Goal: Information Seeking & Learning: Find specific page/section

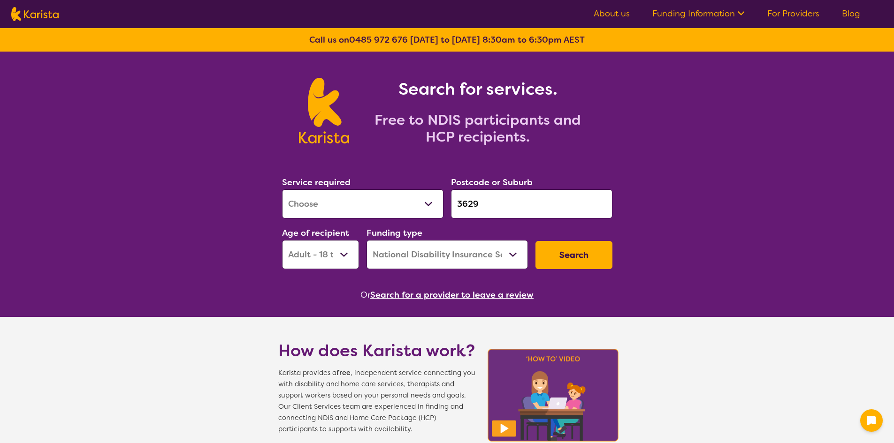
select select "[MEDICAL_DATA]"
select select "AD"
select select "NDIS"
click at [341, 205] on div "Service required Allied Health Assistant Assessment (ADHD or Autism) Behaviour …" at bounding box center [447, 222] width 338 height 101
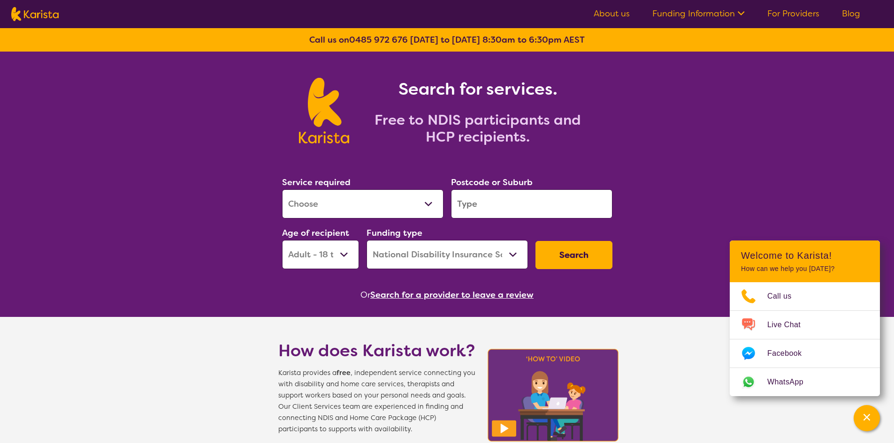
click at [492, 209] on input "search" at bounding box center [531, 204] width 161 height 29
click at [533, 186] on div "Postcode or Suburb 4503" at bounding box center [531, 196] width 161 height 43
click at [524, 203] on input "4503" at bounding box center [531, 204] width 161 height 29
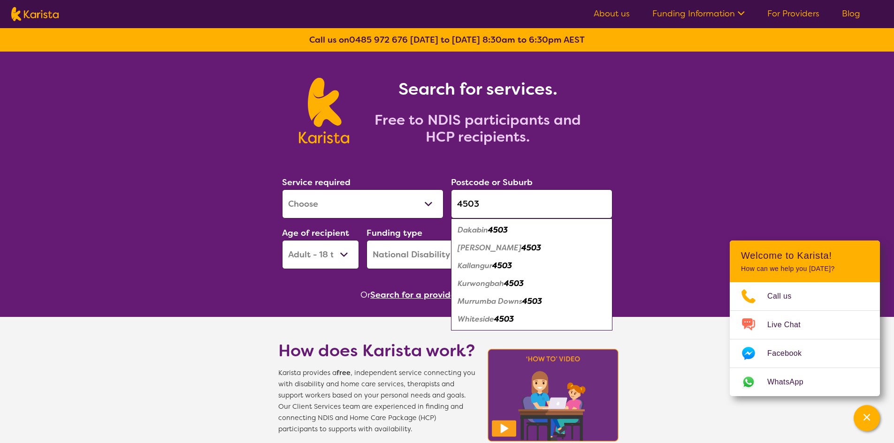
click at [520, 261] on div "Kallangur 4503" at bounding box center [532, 266] width 152 height 18
click at [520, 261] on select "Home Care Package (HCP) National Disability Insurance Scheme (NDIS) I don't know" at bounding box center [446, 254] width 161 height 29
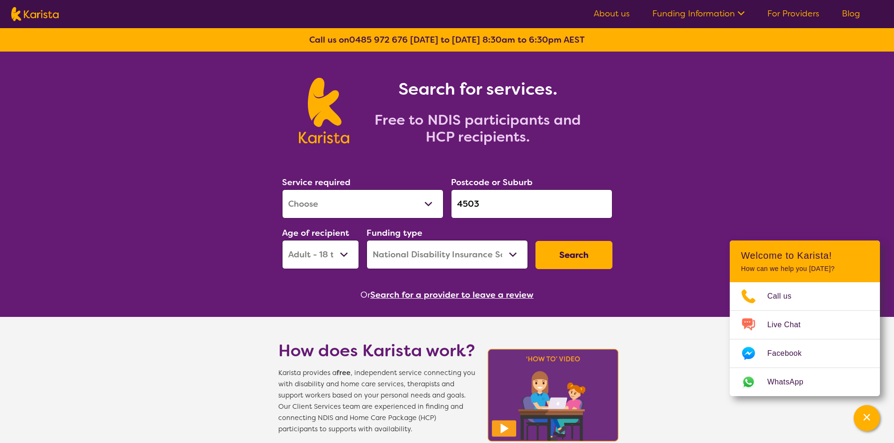
click at [504, 212] on input "4503" at bounding box center [531, 204] width 161 height 29
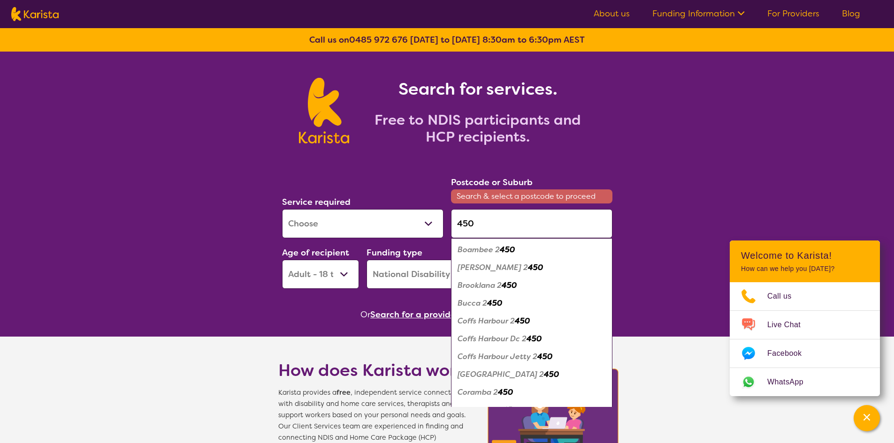
type input "4503"
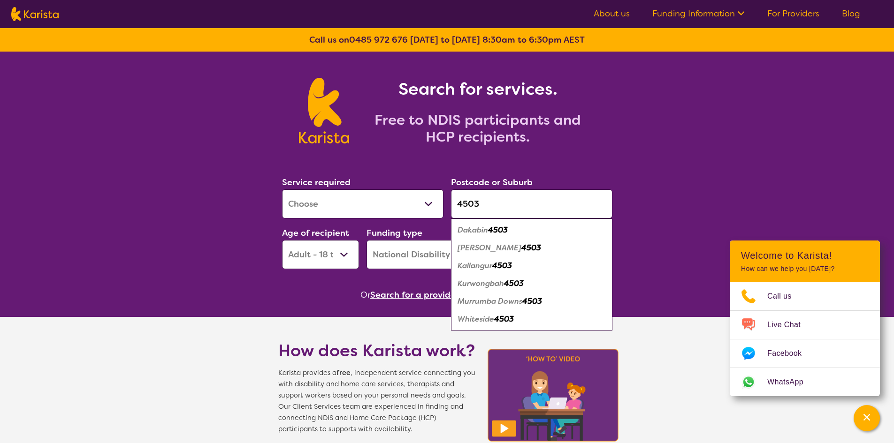
click at [478, 263] on em "Kallangur" at bounding box center [474, 266] width 35 height 10
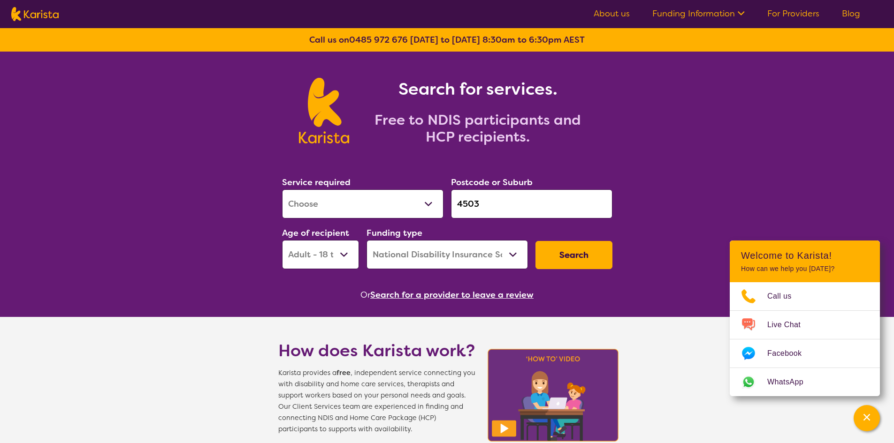
click at [333, 249] on select "Early Childhood - 0 to 9 Child - 10 to 11 Adolescent - 12 to 17 Adult - 18 to 6…" at bounding box center [320, 254] width 77 height 29
click at [282, 240] on select "Early Childhood - 0 to 9 Child - 10 to 11 Adolescent - 12 to 17 Adult - 18 to 6…" at bounding box center [320, 254] width 77 height 29
click at [326, 253] on select "Early Childhood - 0 to 9 Child - 10 to 11 Adolescent - 12 to 17 Adult - 18 to 6…" at bounding box center [320, 254] width 77 height 29
click at [282, 240] on select "Early Childhood - 0 to 9 Child - 10 to 11 Adolescent - 12 to 17 Adult - 18 to 6…" at bounding box center [320, 254] width 77 height 29
click at [349, 260] on select "Early Childhood - 0 to 9 Child - 10 to 11 Adolescent - 12 to 17 Adult - 18 to 6…" at bounding box center [320, 254] width 77 height 29
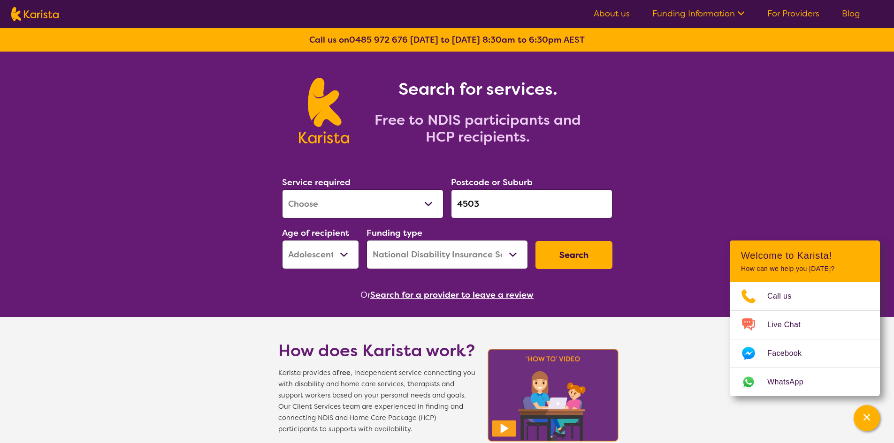
select select "EC"
click at [282, 240] on select "Early Childhood - 0 to 9 Child - 10 to 11 Adolescent - 12 to 17 Adult - 18 to 6…" at bounding box center [320, 254] width 77 height 29
click at [570, 256] on button "Search" at bounding box center [573, 255] width 77 height 28
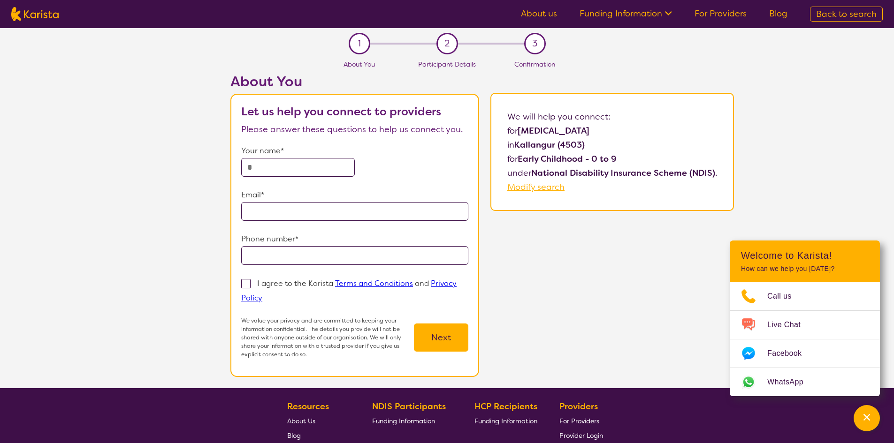
click at [558, 183] on span "Modify search" at bounding box center [535, 187] width 57 height 11
select select "[MEDICAL_DATA]"
select select "EC"
select select "NDIS"
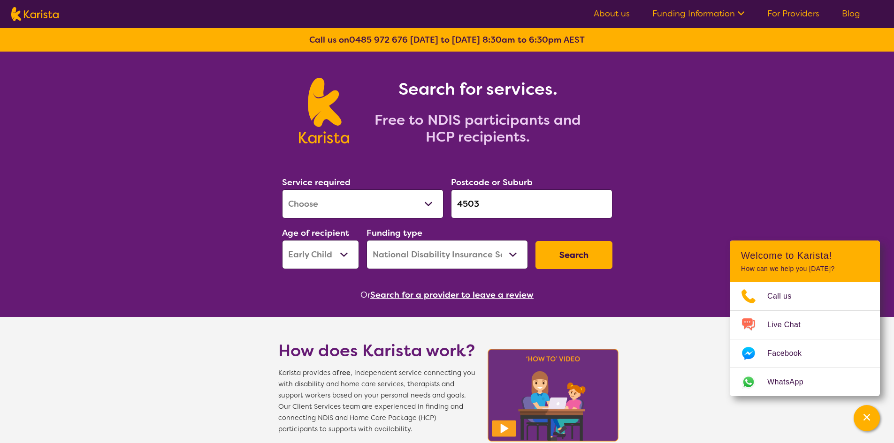
click at [573, 245] on button "Search" at bounding box center [573, 255] width 77 height 28
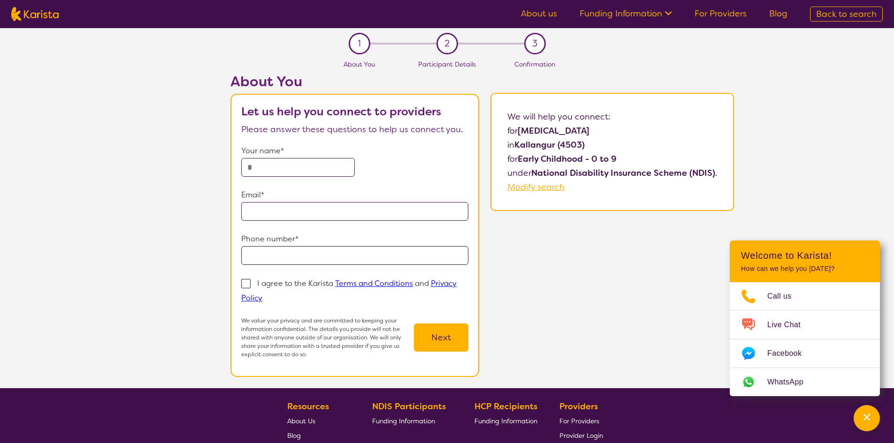
click at [51, 18] on img at bounding box center [34, 14] width 47 height 14
select select "[MEDICAL_DATA]"
select select "EC"
select select "NDIS"
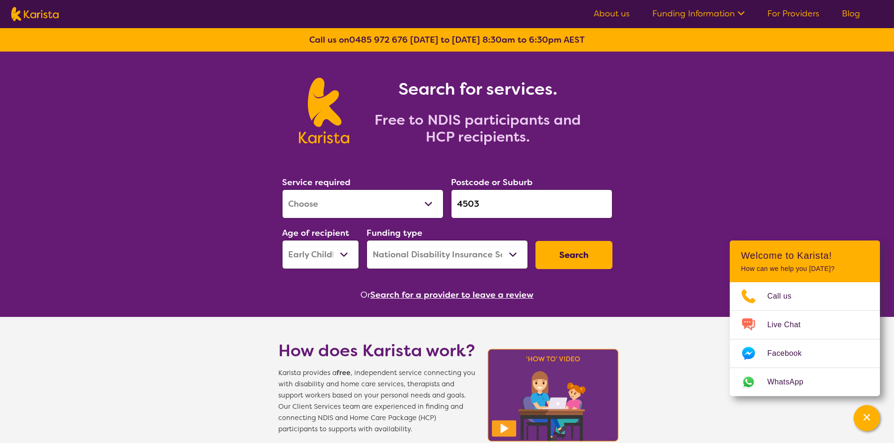
click at [370, 204] on select "Allied Health Assistant Assessment (ADHD or Autism) Behaviour support Counselli…" at bounding box center [362, 204] width 161 height 29
click at [300, 258] on select "Early Childhood - 0 to 9 Child - 10 to 11 Adolescent - 12 to 17 Adult - 18 to 6…" at bounding box center [320, 254] width 77 height 29
click at [556, 257] on button "Search" at bounding box center [573, 255] width 77 height 28
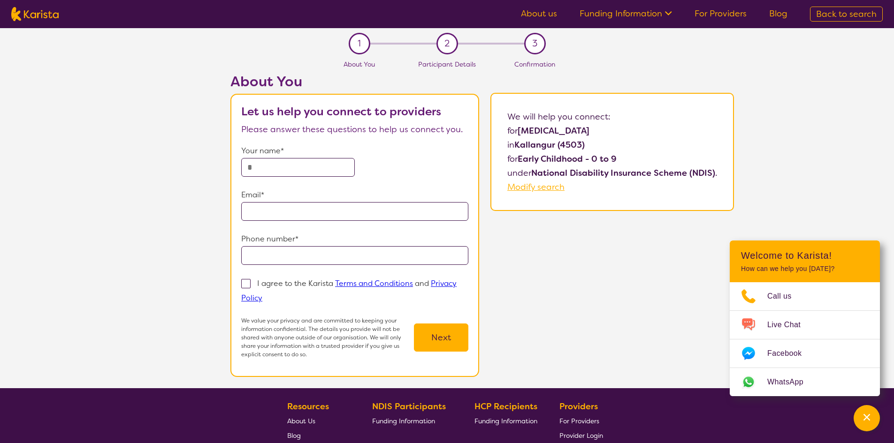
click at [542, 17] on link "About us" at bounding box center [539, 13] width 36 height 11
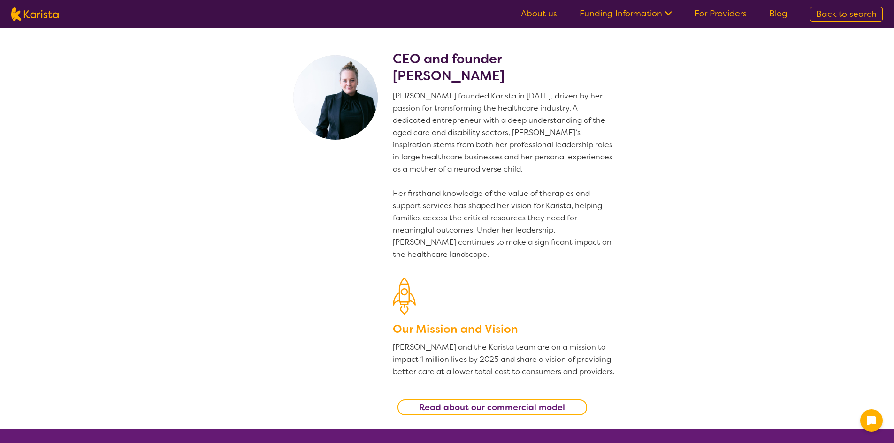
click at [555, 17] on link "About us" at bounding box center [539, 13] width 36 height 11
click at [740, 13] on link "For Providers" at bounding box center [720, 13] width 52 height 11
drag, startPoint x: 0, startPoint y: 0, endPoint x: 740, endPoint y: 13, distance: 739.9
click at [740, 13] on link "For Providers" at bounding box center [720, 13] width 52 height 11
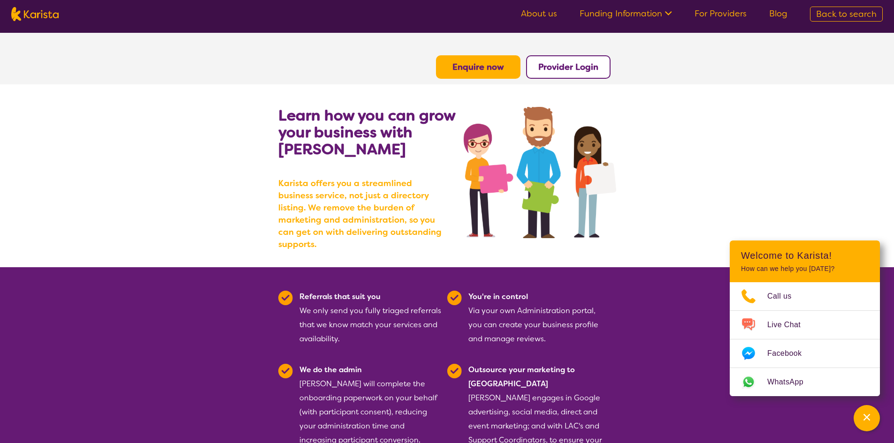
click at [611, 9] on link "Funding Information" at bounding box center [625, 13] width 92 height 11
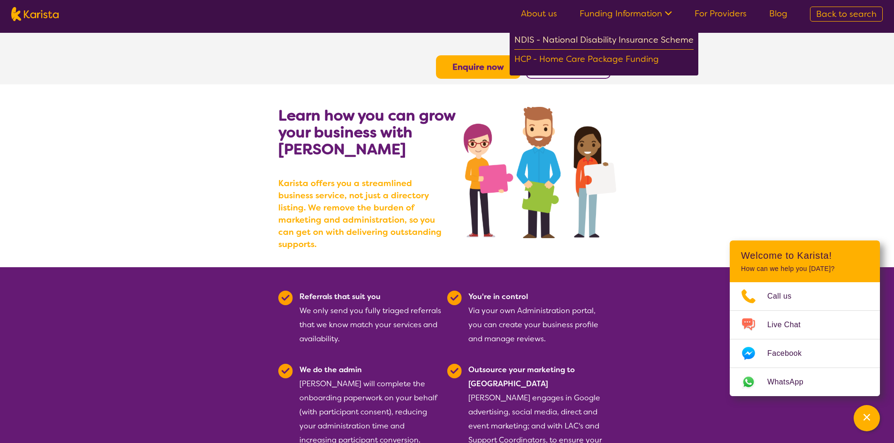
click at [611, 41] on div "NDIS - National Disability Insurance Scheme" at bounding box center [603, 41] width 179 height 17
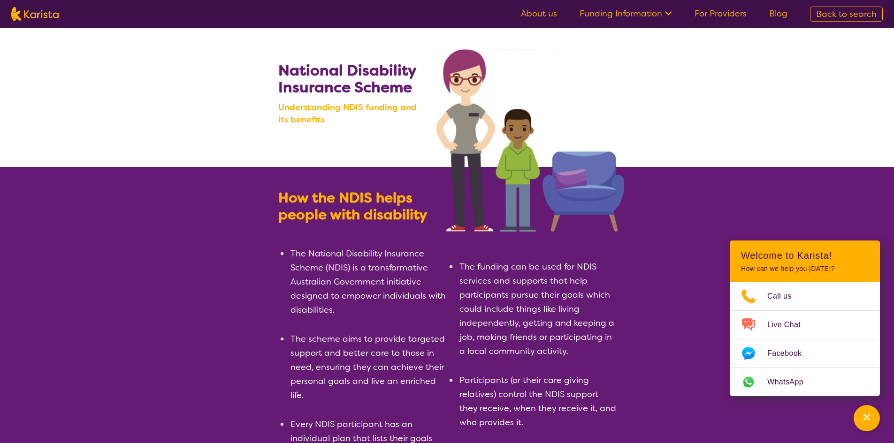
click at [545, 12] on link "About us" at bounding box center [539, 13] width 36 height 11
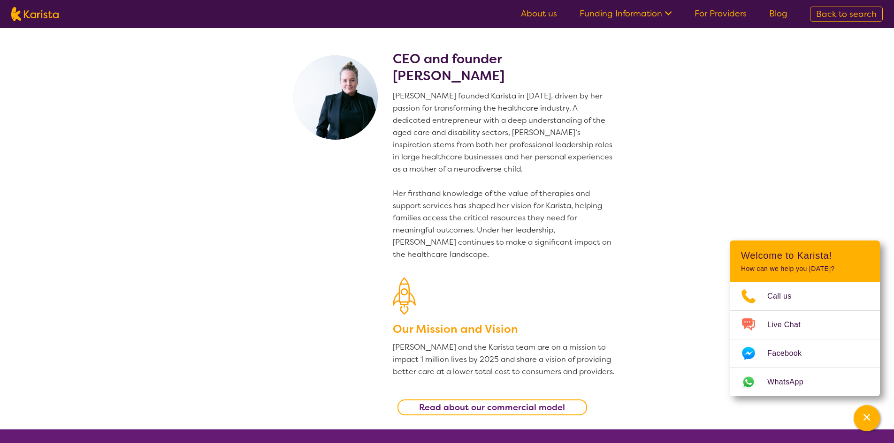
click at [834, 10] on span "Back to search" at bounding box center [846, 13] width 61 height 11
select select "[MEDICAL_DATA]"
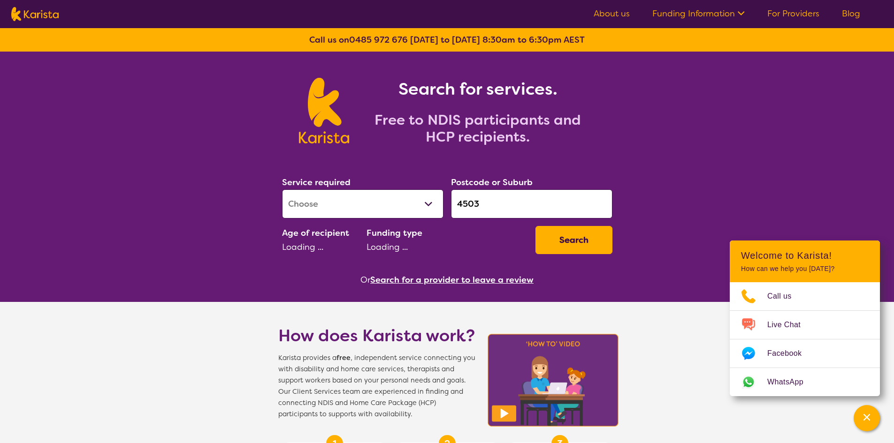
select select "EC"
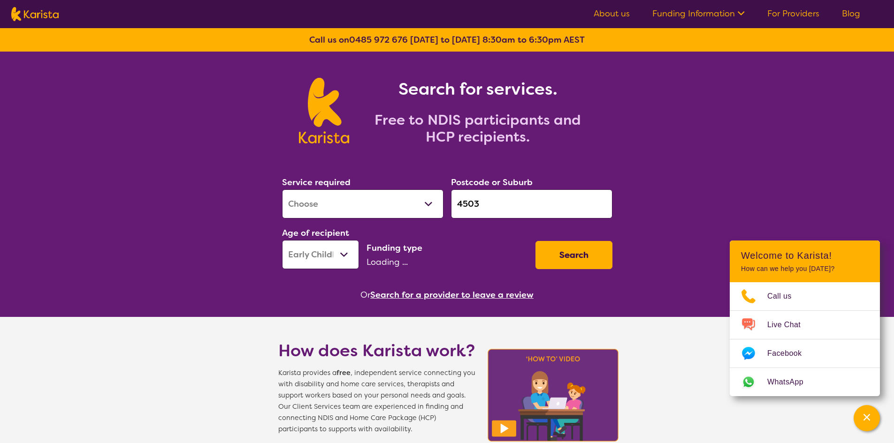
select select "NDIS"
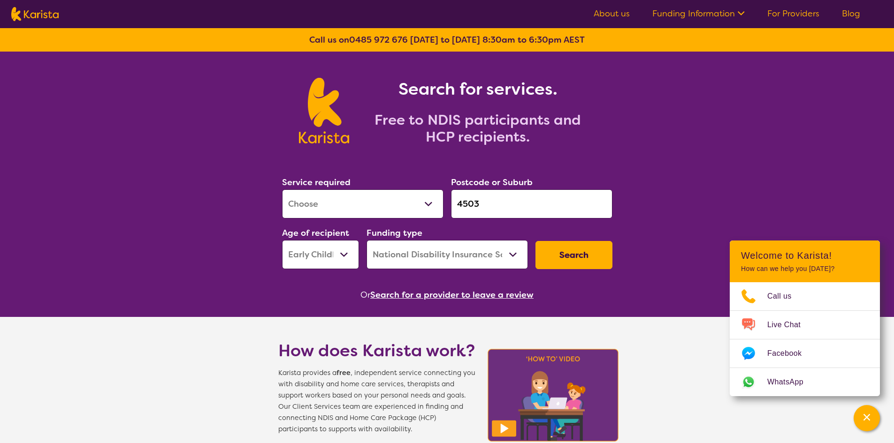
click at [579, 251] on button "Search" at bounding box center [573, 255] width 77 height 28
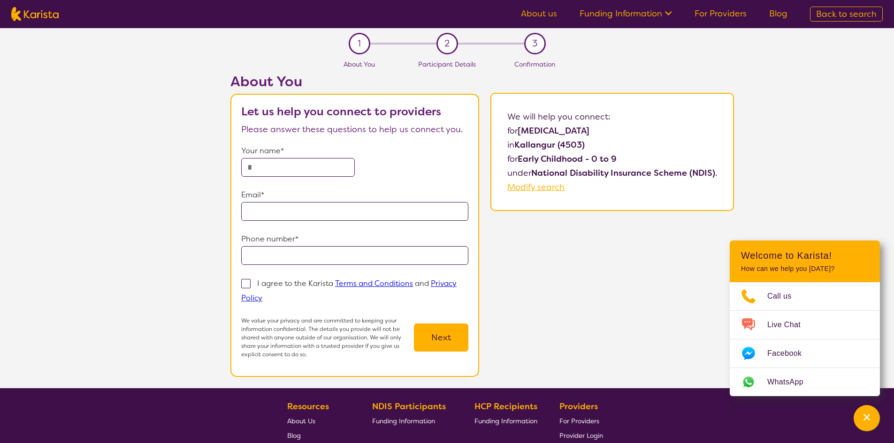
click at [521, 194] on div "We will help you connect: for Occupational therapy in Kallangur (4503) for Earl…" at bounding box center [611, 152] width 243 height 118
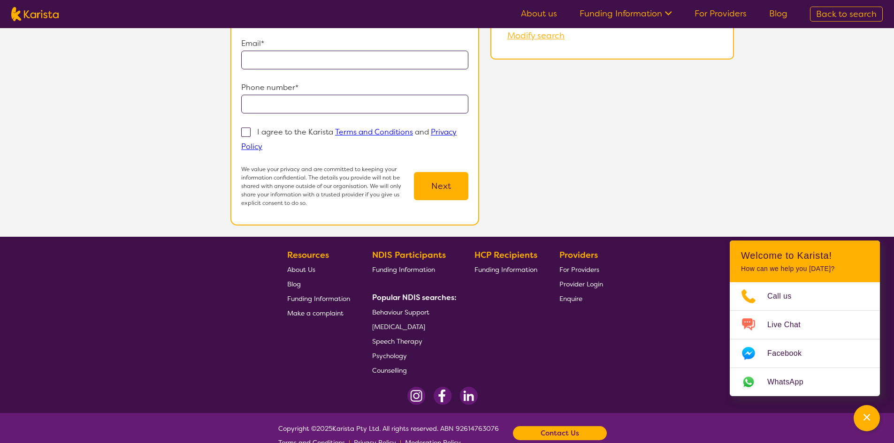
scroll to position [171, 0]
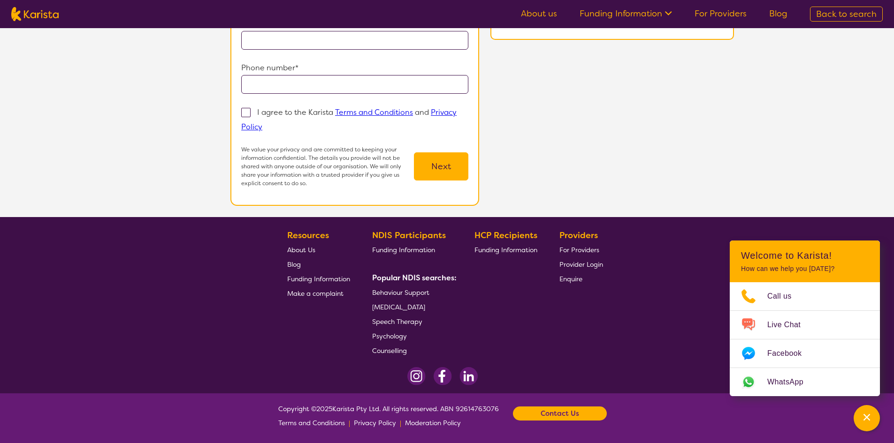
click at [400, 304] on span "[MEDICAL_DATA]" at bounding box center [398, 307] width 53 height 8
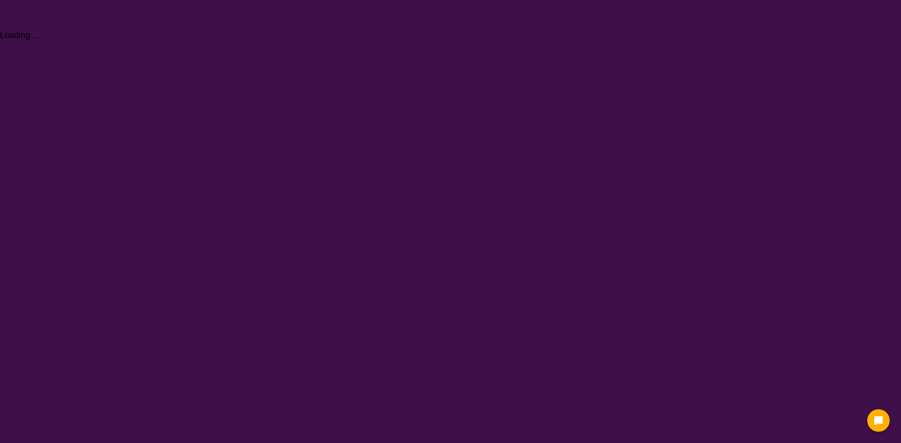
select select "[MEDICAL_DATA]"
select select "EC"
select select "NDIS"
select select "[MEDICAL_DATA]"
select select "EC"
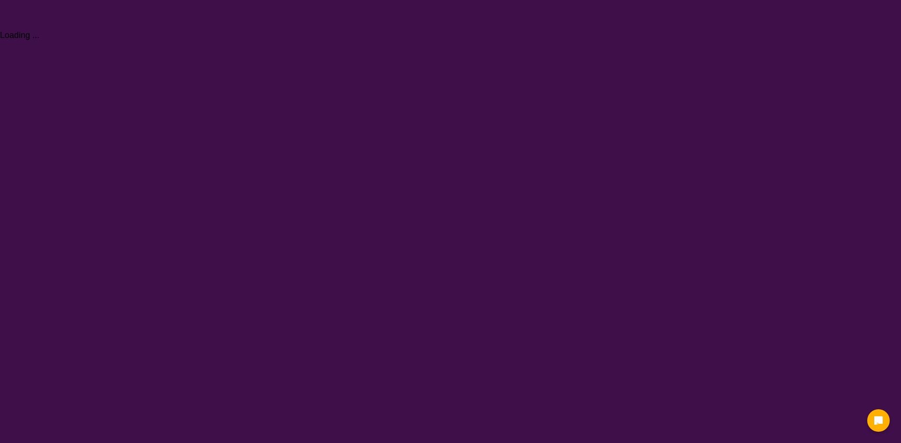
select select "NDIS"
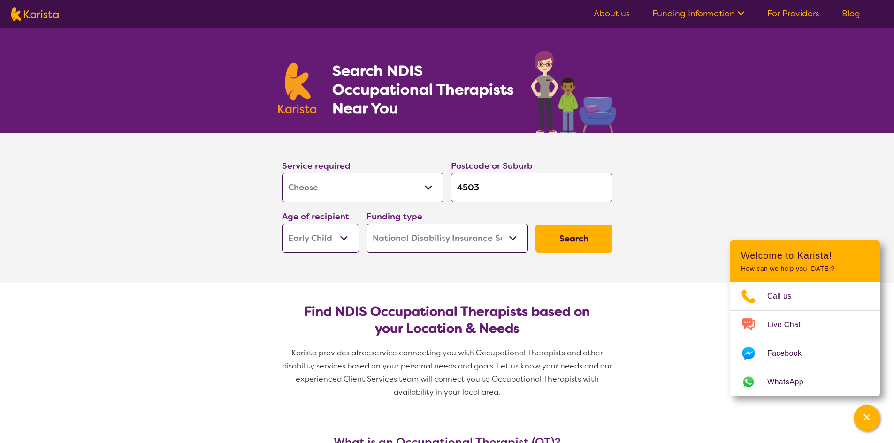
drag, startPoint x: 596, startPoint y: 238, endPoint x: 582, endPoint y: 236, distance: 14.2
click at [582, 236] on button "Search" at bounding box center [573, 239] width 77 height 28
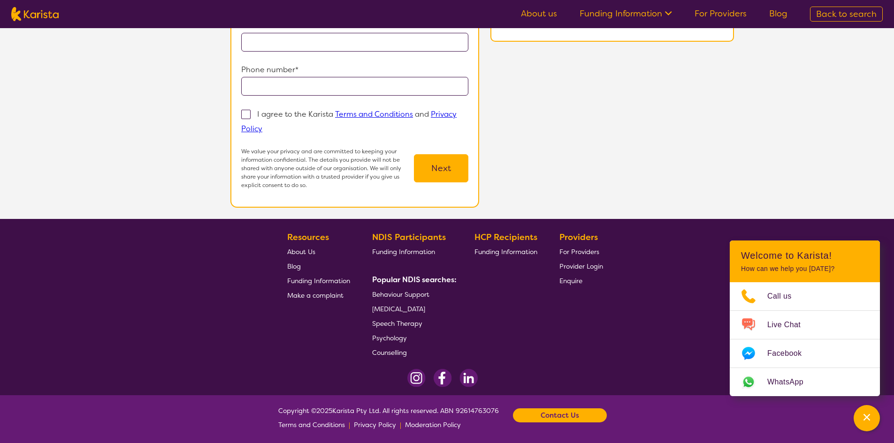
scroll to position [171, 0]
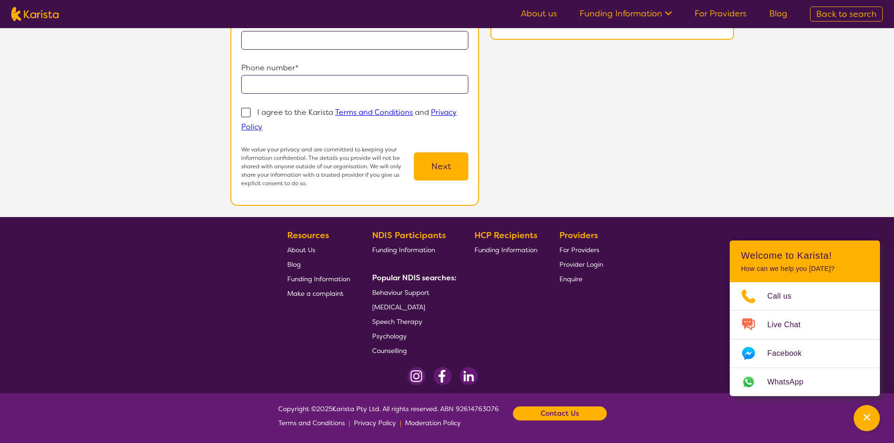
click at [570, 249] on span "For Providers" at bounding box center [579, 250] width 40 height 8
select select "[MEDICAL_DATA]"
select select "EC"
select select "NDIS"
select select "[MEDICAL_DATA]"
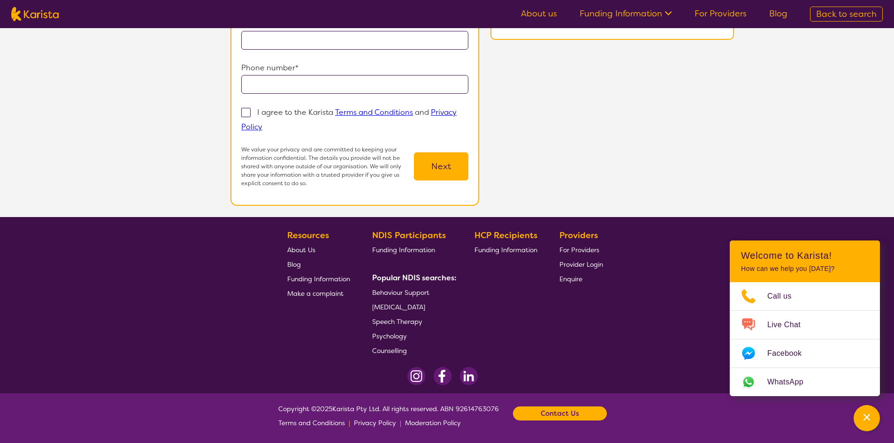
select select "EC"
select select "NDIS"
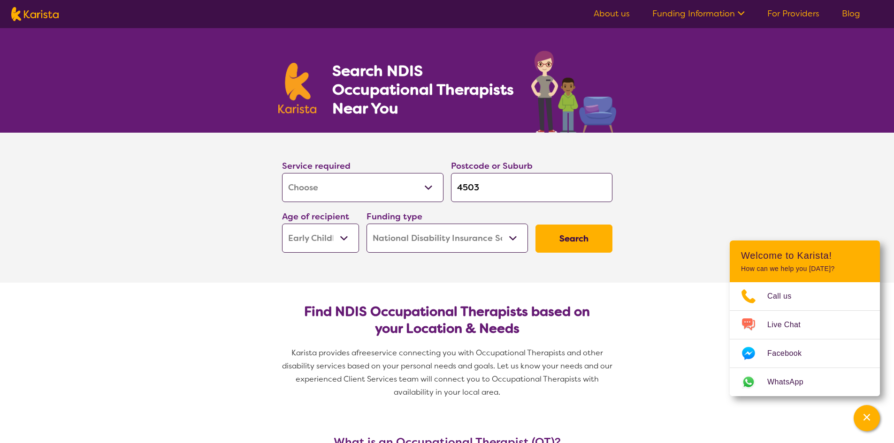
click at [344, 192] on select "Allied Health Assistant Assessment (ADHD or Autism) Behaviour support Counselli…" at bounding box center [362, 187] width 161 height 29
select select "[MEDICAL_DATA]"
click at [282, 173] on select "Allied Health Assistant Assessment (ADHD or Autism) Behaviour support Counselli…" at bounding box center [362, 187] width 161 height 29
select select "[MEDICAL_DATA]"
click at [604, 245] on button "Search" at bounding box center [573, 239] width 77 height 28
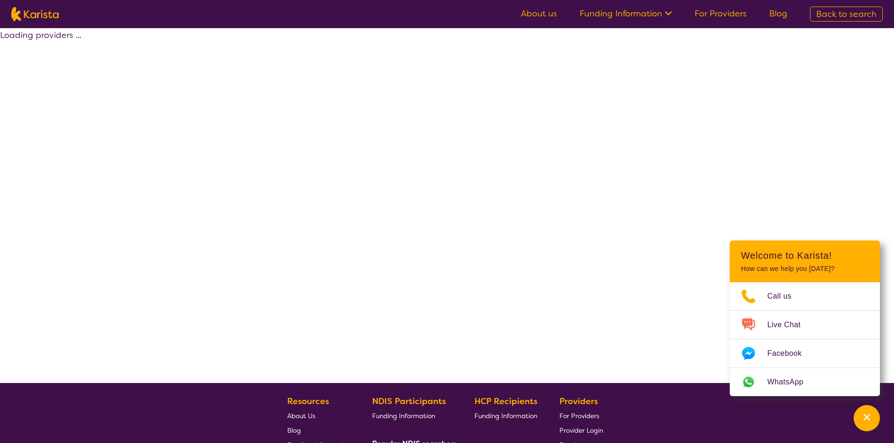
select select "by_score"
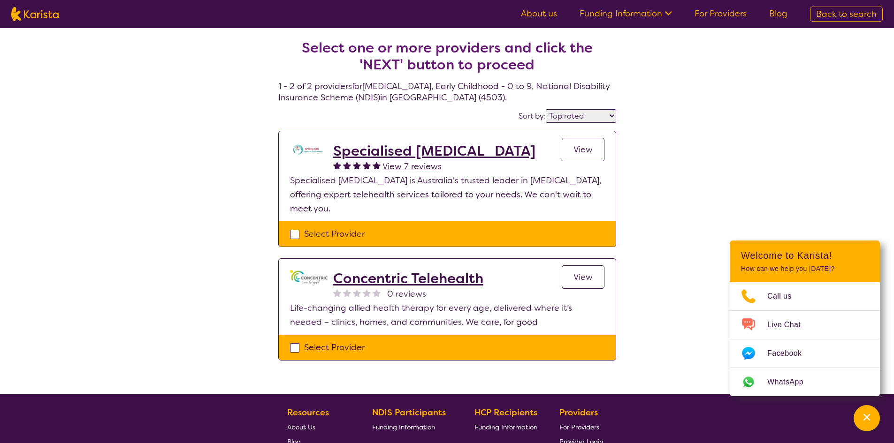
select select "[MEDICAL_DATA]"
select select "EC"
select select "NDIS"
select select "[MEDICAL_DATA]"
select select "EC"
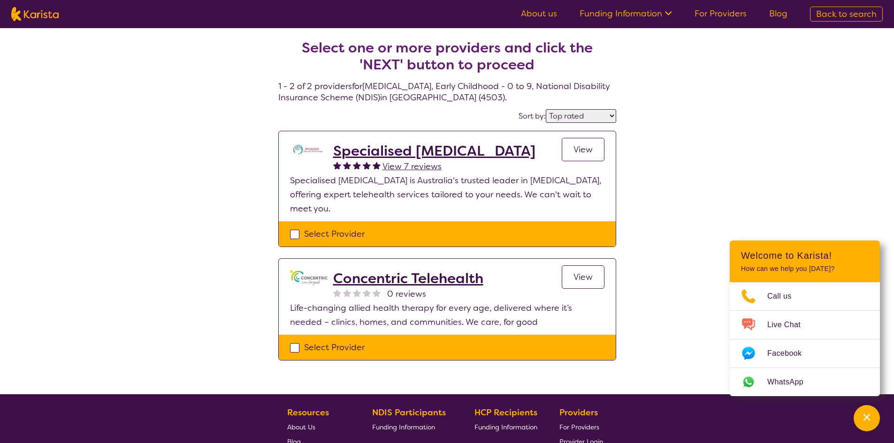
select select "NDIS"
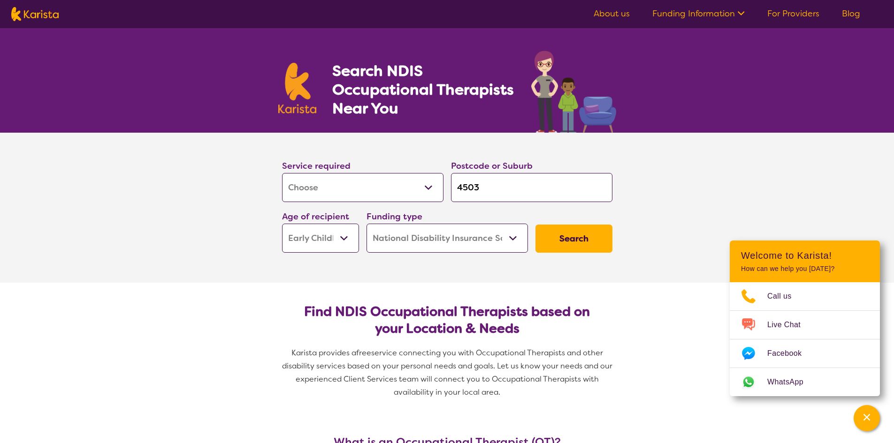
click at [406, 178] on select "Allied Health Assistant Assessment (ADHD or Autism) Behaviour support Counselli…" at bounding box center [362, 187] width 161 height 29
click at [282, 173] on select "Allied Health Assistant Assessment (ADHD or Autism) Behaviour support Counselli…" at bounding box center [362, 187] width 161 height 29
click at [590, 227] on button "Search" at bounding box center [573, 239] width 77 height 28
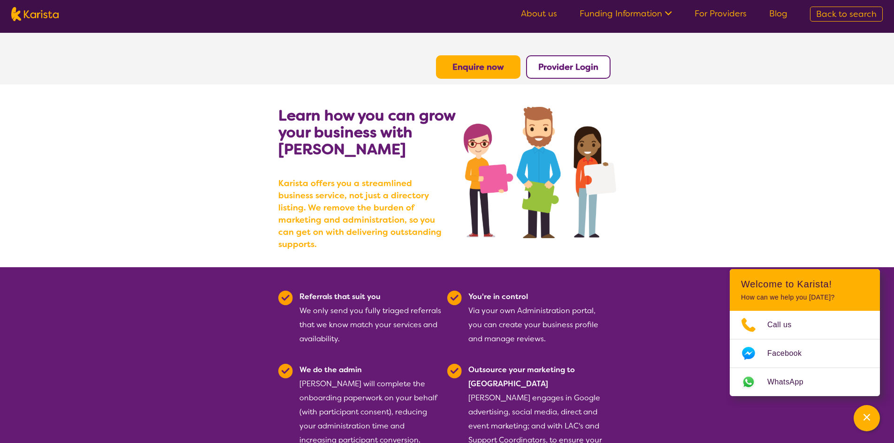
click at [549, 10] on link "About us" at bounding box center [539, 13] width 36 height 11
